Goal: Task Accomplishment & Management: Manage account settings

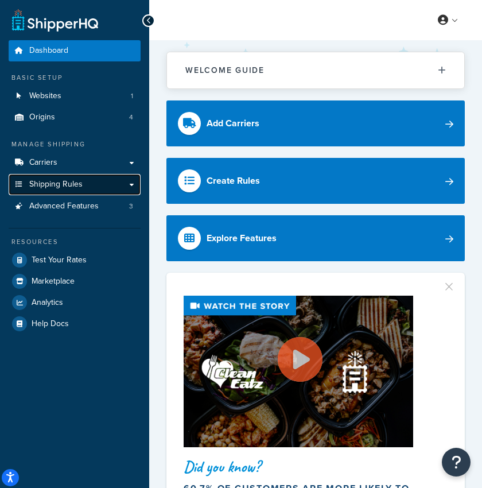
click at [77, 175] on link "Shipping Rules" at bounding box center [75, 184] width 132 height 21
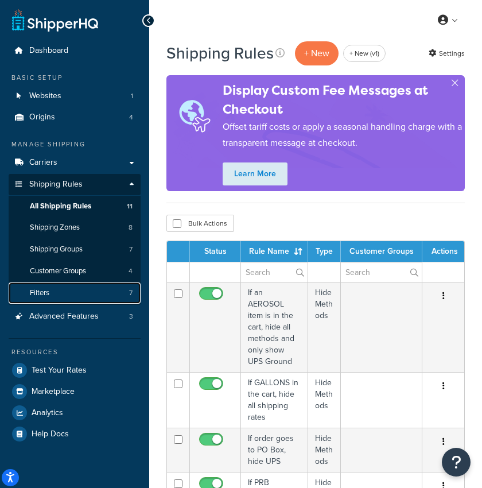
click at [89, 294] on link "Filters 7" at bounding box center [75, 292] width 132 height 21
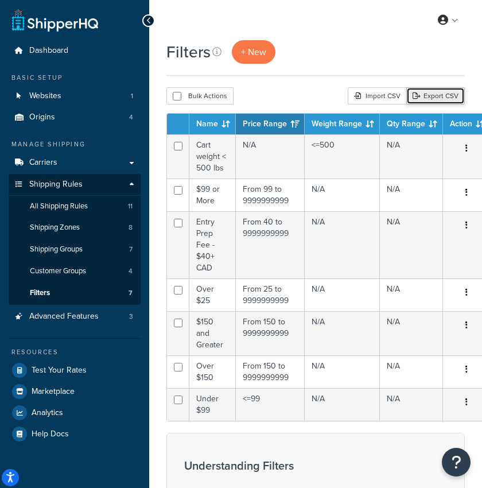
click at [440, 96] on link "Export CSV" at bounding box center [435, 95] width 59 height 17
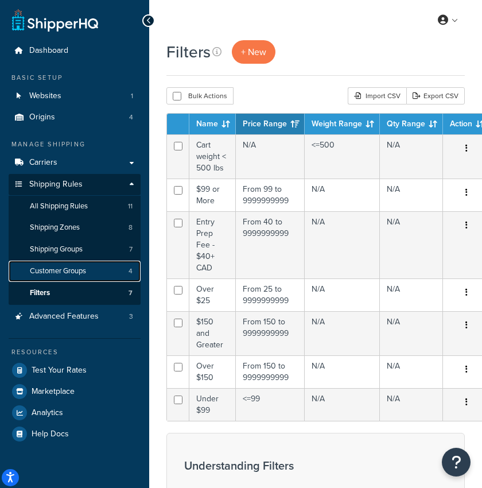
click at [79, 270] on span "Customer Groups" at bounding box center [58, 271] width 56 height 10
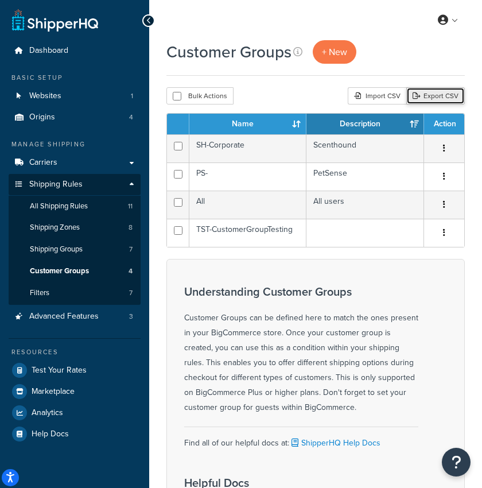
click at [442, 94] on link "Export CSV" at bounding box center [435, 95] width 59 height 17
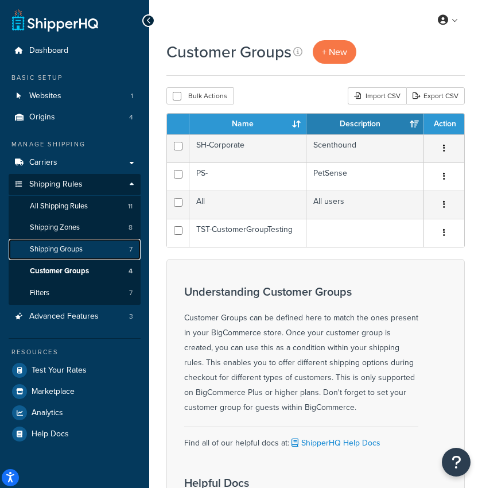
click at [77, 246] on span "Shipping Groups" at bounding box center [56, 249] width 53 height 10
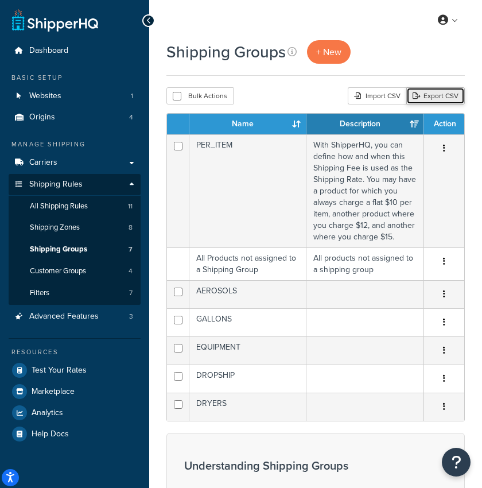
click at [434, 98] on link "Export CSV" at bounding box center [435, 95] width 59 height 17
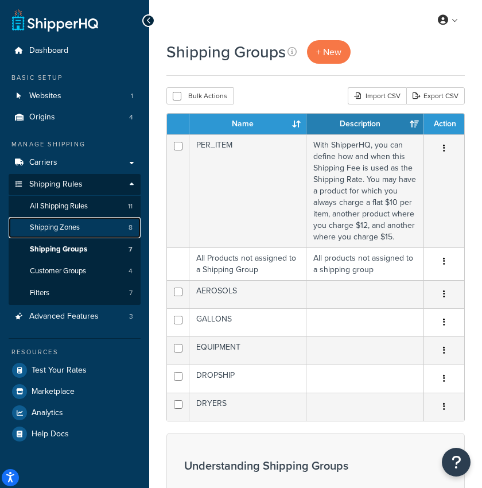
click at [85, 227] on link "Shipping Zones 8" at bounding box center [75, 227] width 132 height 21
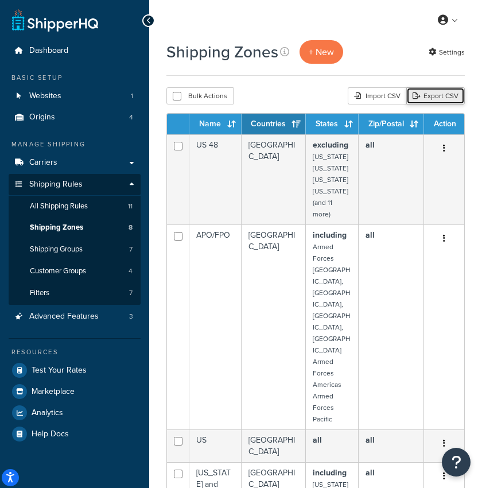
click at [438, 97] on link "Export CSV" at bounding box center [435, 95] width 59 height 17
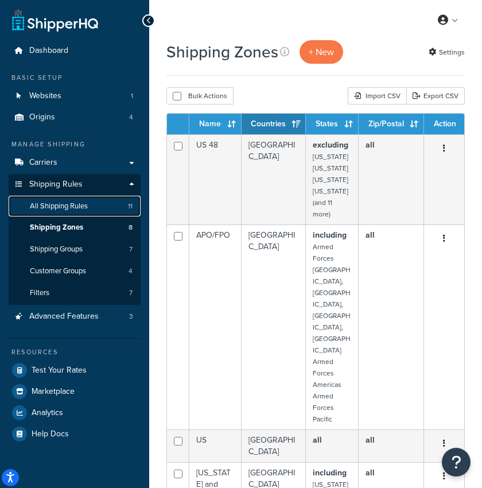
click at [88, 209] on span "All Shipping Rules" at bounding box center [59, 206] width 58 height 10
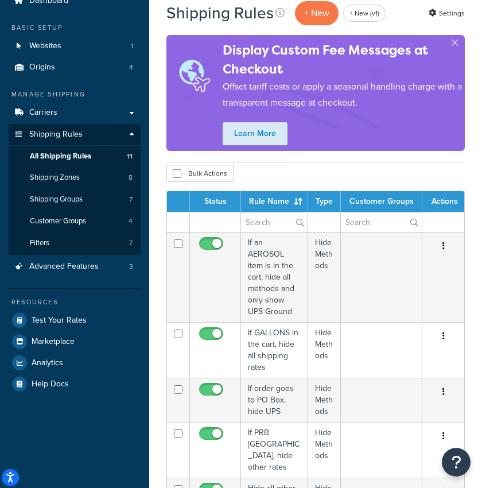
scroll to position [46, 0]
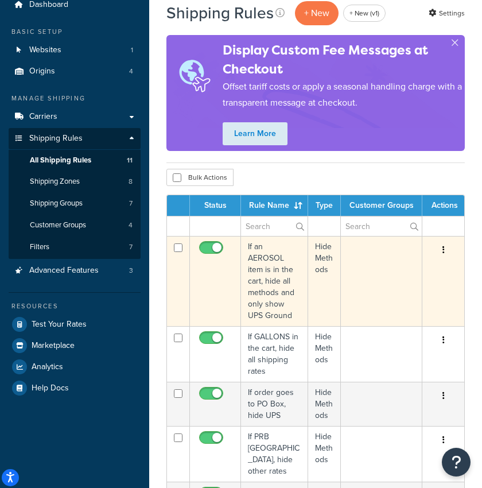
click at [273, 272] on td "If an AEROSOL item is in the cart, hide all methods and only show UPS Ground" at bounding box center [274, 281] width 67 height 90
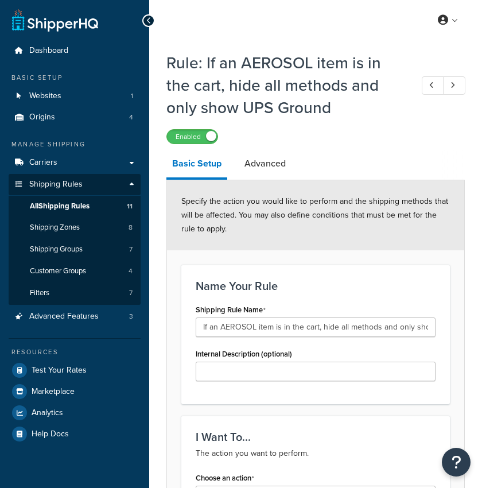
select select "HIDE"
click at [77, 206] on span "All Shipping Rules" at bounding box center [60, 206] width 60 height 10
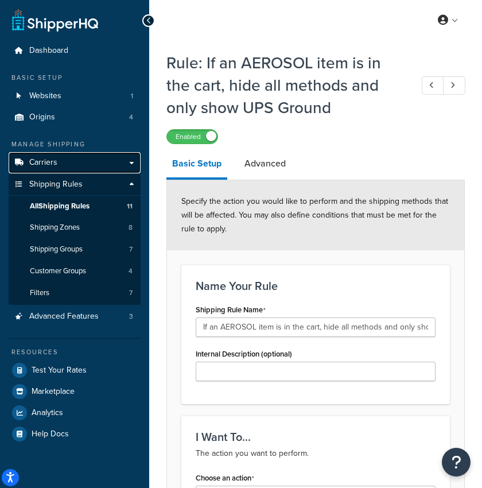
click at [39, 154] on link "Carriers" at bounding box center [75, 162] width 132 height 21
click at [99, 162] on link "Carriers" at bounding box center [75, 162] width 132 height 21
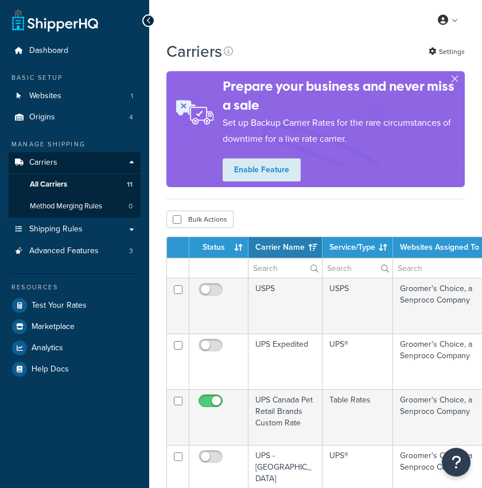
select select "15"
